Goal: Task Accomplishment & Management: Complete application form

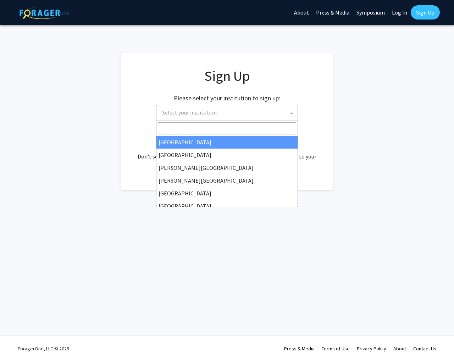
click at [225, 116] on span "Select your institution" at bounding box center [228, 112] width 138 height 15
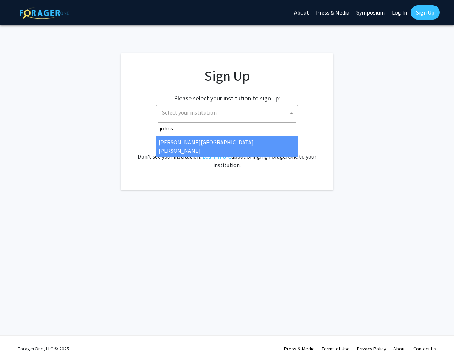
type input "johns"
select select "1"
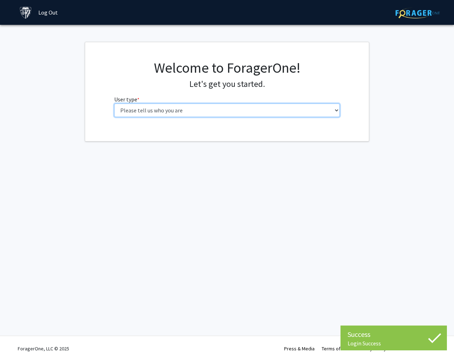
click at [162, 115] on select "Please tell us who you are Undergraduate Student Master's Student Doctoral Cand…" at bounding box center [227, 110] width 226 height 13
select select "2: masters"
click at [114, 104] on select "Please tell us who you are Undergraduate Student Master's Student Doctoral Cand…" at bounding box center [227, 110] width 226 height 13
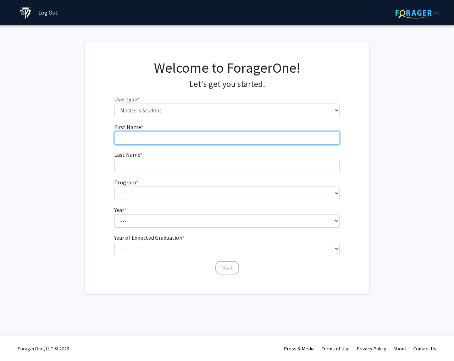
click at [159, 138] on input "First Name * required" at bounding box center [227, 137] width 226 height 13
type input "[PERSON_NAME]"
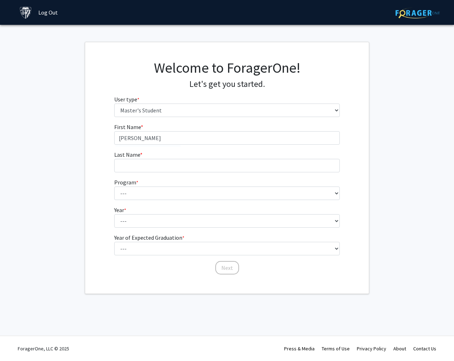
click at [138, 157] on span "Last Name" at bounding box center [127, 154] width 26 height 7
click at [138, 159] on input "Last Name * required" at bounding box center [227, 165] width 226 height 13
click at [136, 160] on input "Last Name * required" at bounding box center [227, 165] width 226 height 13
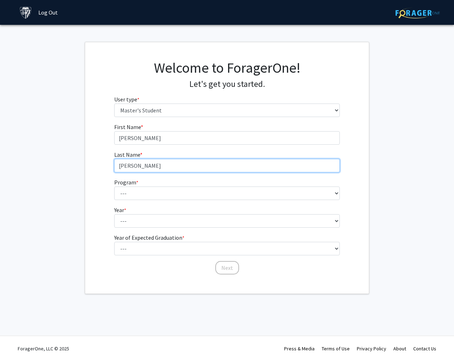
type input "[PERSON_NAME]"
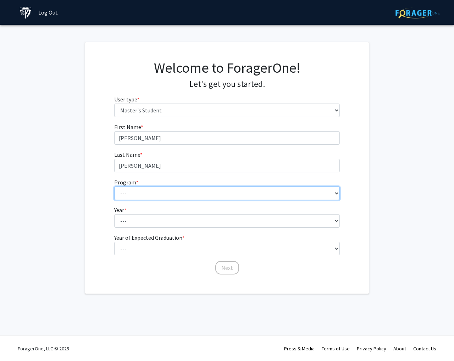
click at [127, 193] on select "--- Anatomy Education Applied and Computational Mathematics Applied Biomedical …" at bounding box center [227, 193] width 226 height 13
select select "100: 85"
click at [114, 187] on select "--- Anatomy Education Applied and Computational Mathematics Applied Biomedical …" at bounding box center [227, 193] width 226 height 13
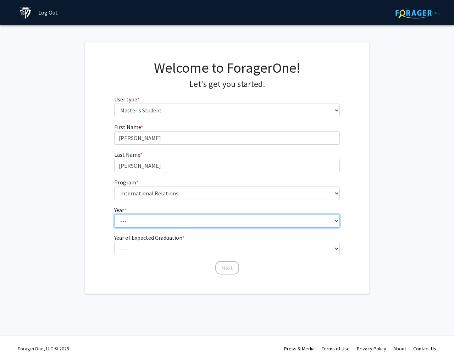
click at [138, 221] on select "--- First Year Second Year" at bounding box center [227, 220] width 226 height 13
select select "2: second_year"
click at [114, 214] on select "--- First Year Second Year" at bounding box center [227, 220] width 226 height 13
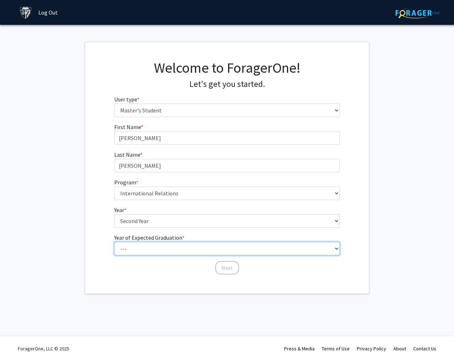
click at [138, 249] on select "--- 2025 2026 2027 2028 2029 2030 2031 2032 2033 2034" at bounding box center [227, 248] width 226 height 13
select select "2: 2026"
click at [114, 242] on select "--- 2025 2026 2027 2028 2029 2030 2031 2032 2033 2034" at bounding box center [227, 248] width 226 height 13
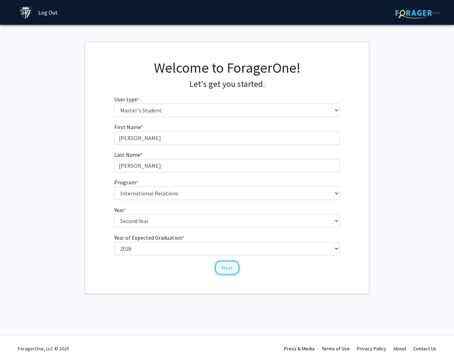
click at [224, 268] on button "Next" at bounding box center [228, 267] width 24 height 13
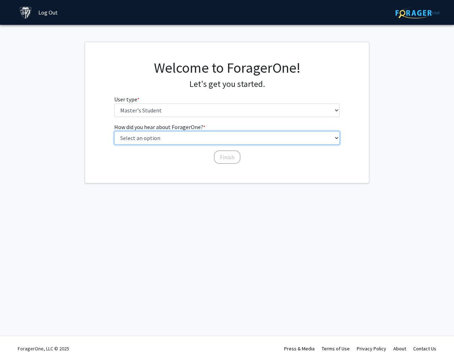
click at [144, 141] on select "Select an option Peer/student recommendation Faculty/staff recommendation Unive…" at bounding box center [227, 137] width 226 height 13
select select "3: university_website"
click at [114, 131] on select "Select an option Peer/student recommendation Faculty/staff recommendation Unive…" at bounding box center [227, 137] width 226 height 13
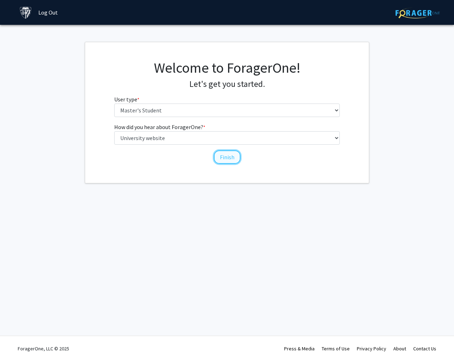
click at [220, 157] on button "Finish" at bounding box center [227, 157] width 27 height 13
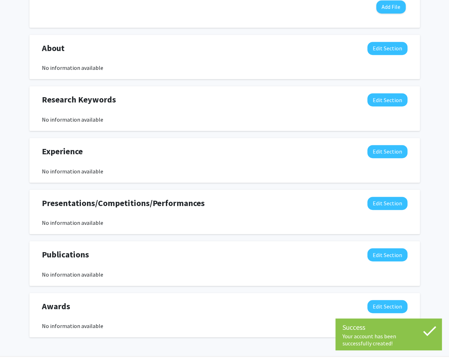
scroll to position [304, 0]
